Goal: Transaction & Acquisition: Purchase product/service

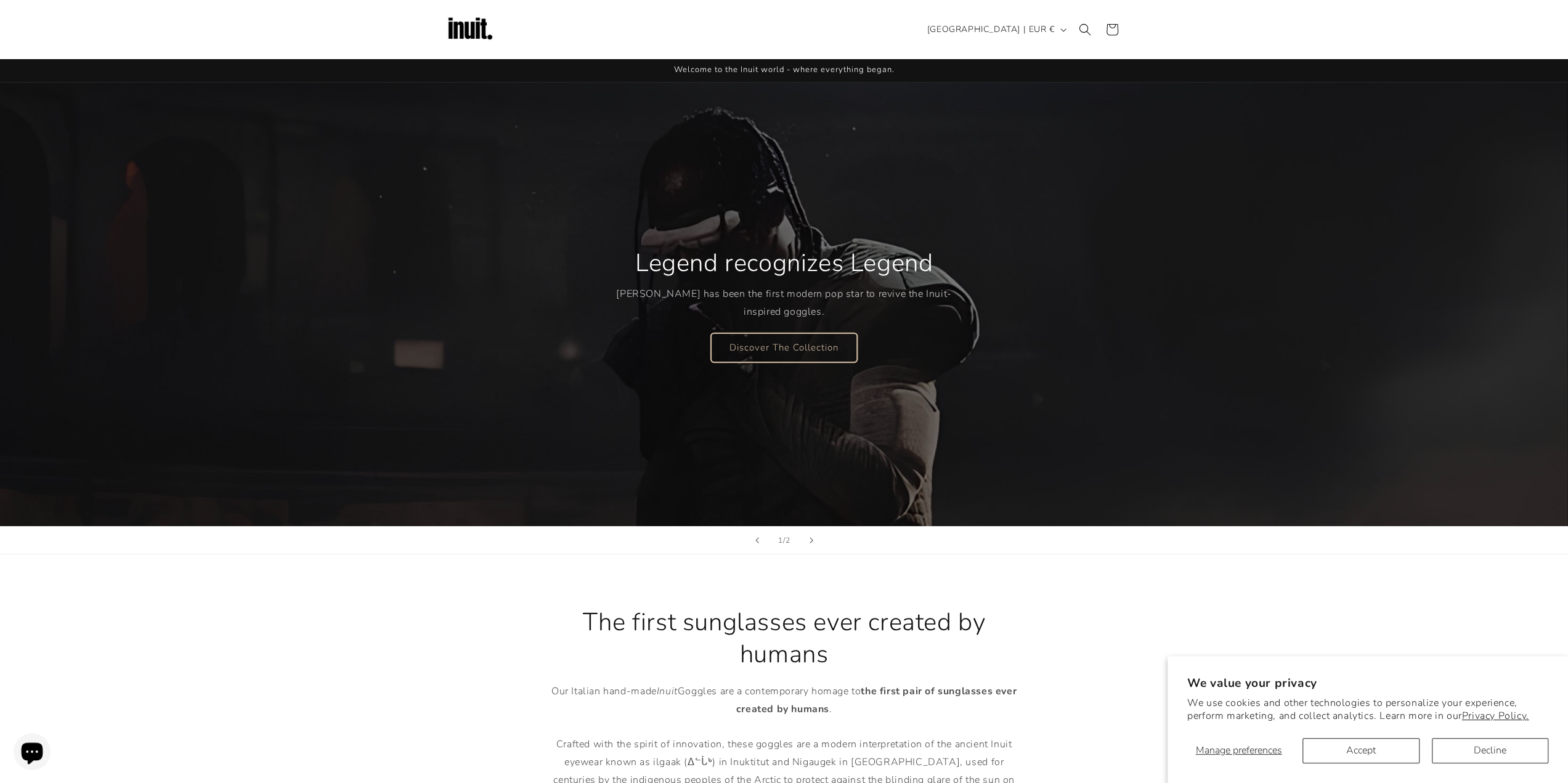
click at [810, 349] on link "Discover The Collection" at bounding box center [784, 347] width 146 height 29
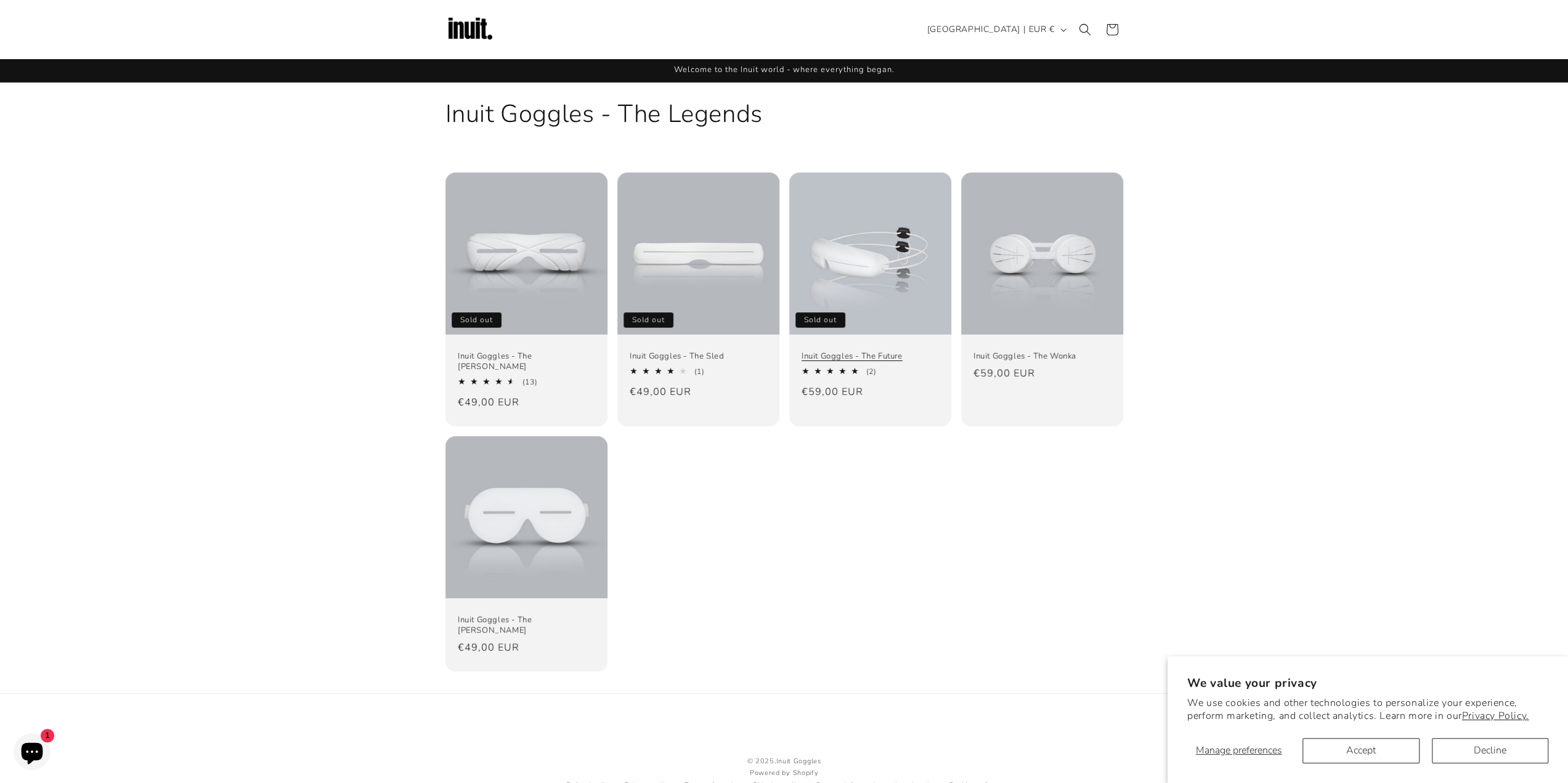
click at [894, 351] on link "Inuit Goggles - The Future" at bounding box center [869, 355] width 137 height 10
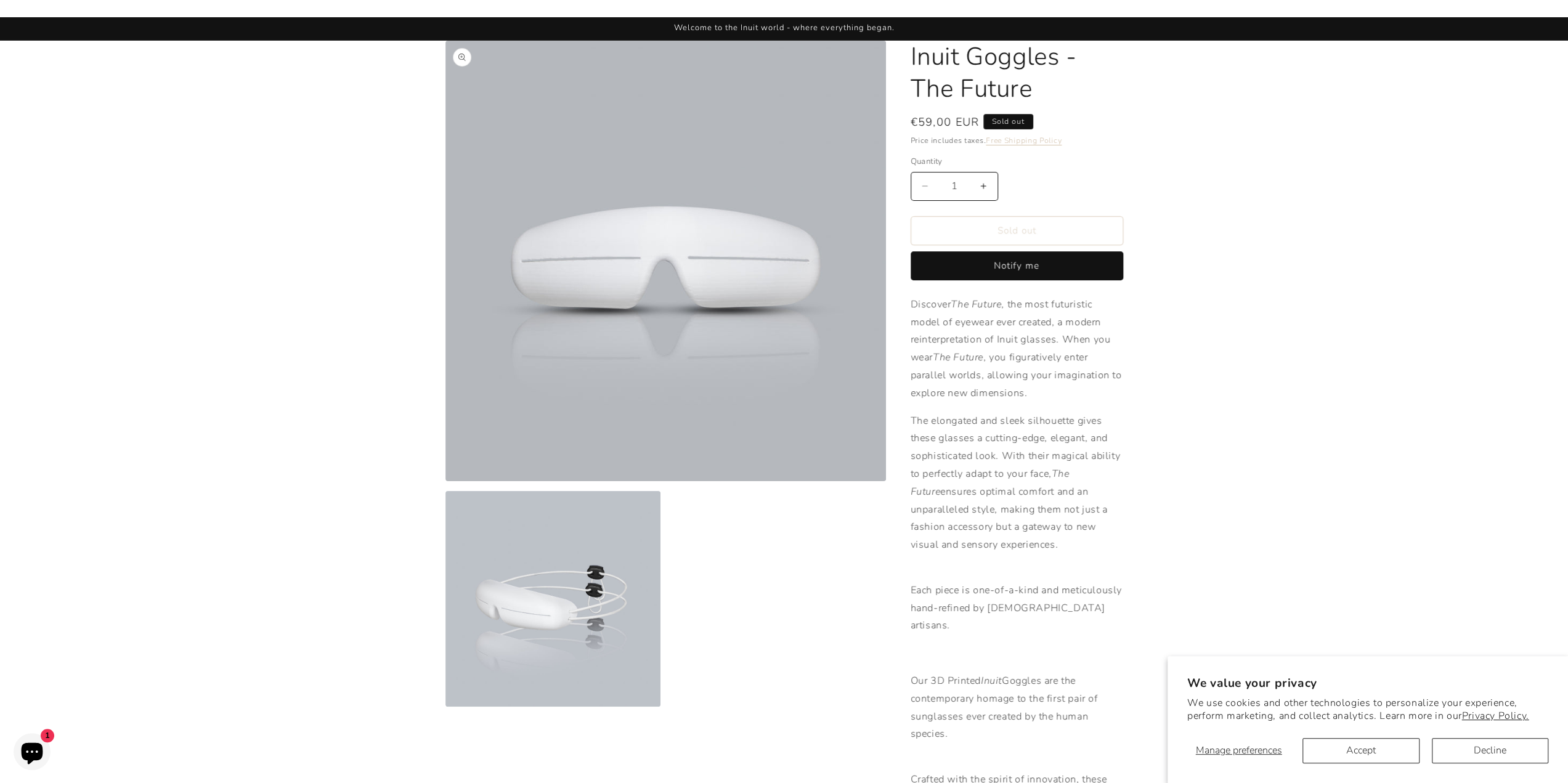
scroll to position [61, 0]
